Goal: Browse casually

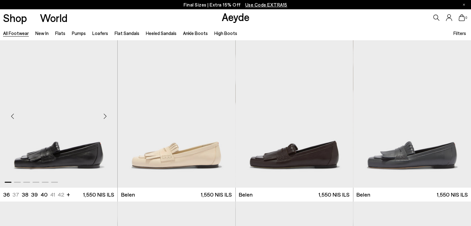
scroll to position [155, 0]
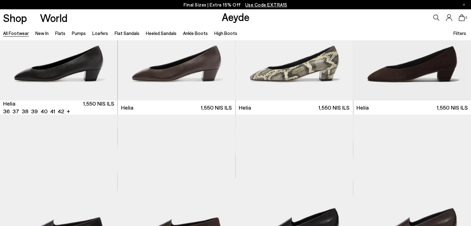
scroll to position [1207, 0]
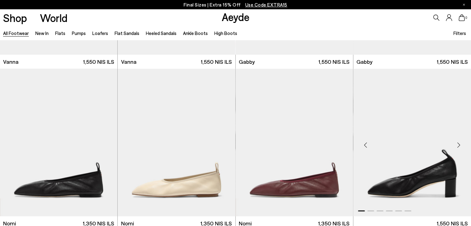
scroll to position [1486, 0]
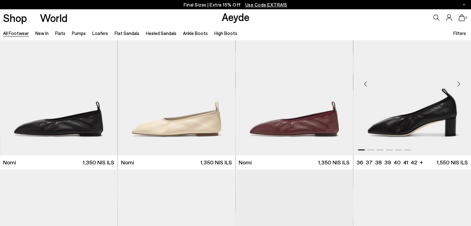
click at [459, 85] on div "Next slide" at bounding box center [458, 84] width 19 height 19
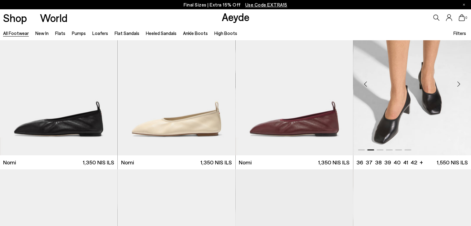
click at [459, 85] on div "Next slide" at bounding box center [458, 84] width 19 height 19
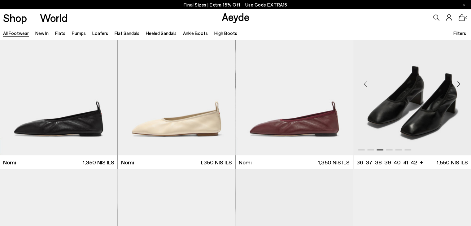
click at [459, 85] on div "Next slide" at bounding box center [458, 84] width 19 height 19
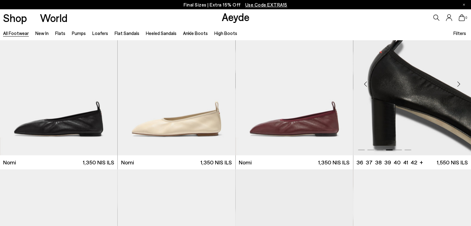
click at [459, 85] on div "Next slide" at bounding box center [458, 84] width 19 height 19
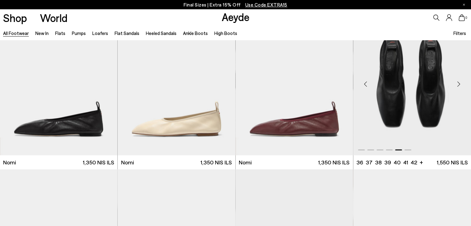
click at [459, 85] on div "Next slide" at bounding box center [458, 84] width 19 height 19
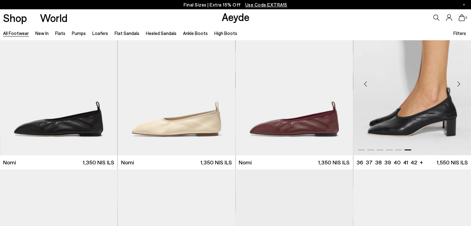
click at [459, 85] on div "Next slide" at bounding box center [458, 84] width 19 height 19
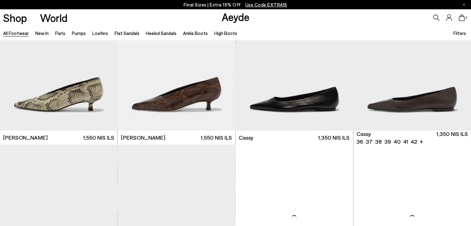
scroll to position [2322, 0]
